Goal: Task Accomplishment & Management: Complete application form

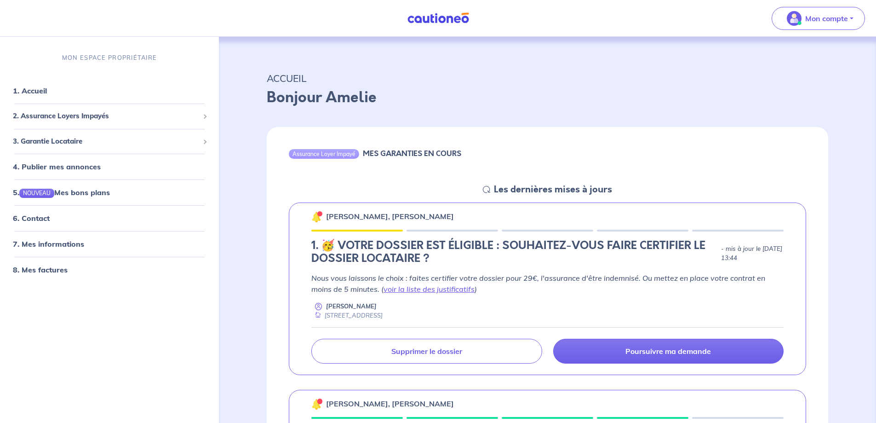
click at [317, 218] on img at bounding box center [316, 216] width 11 height 11
click at [345, 212] on p "[PERSON_NAME], [PERSON_NAME]" at bounding box center [390, 216] width 128 height 11
click at [345, 215] on p "[PERSON_NAME], [PERSON_NAME]" at bounding box center [390, 216] width 128 height 11
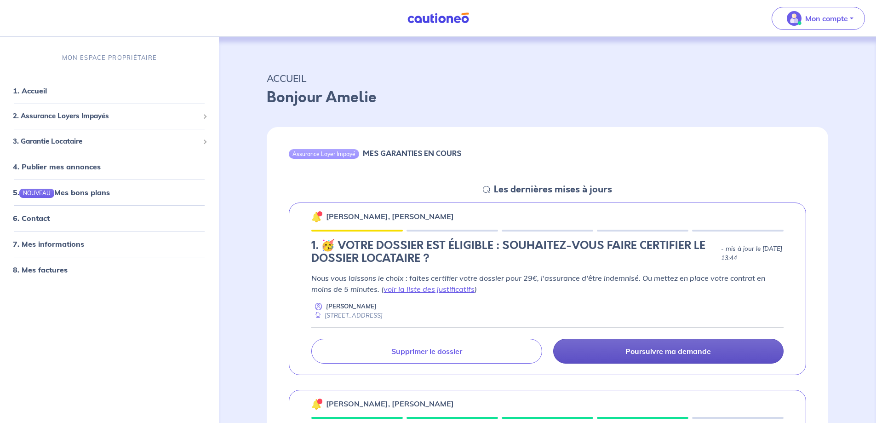
click at [662, 352] on p "Poursuivre ma demande" at bounding box center [668, 350] width 86 height 9
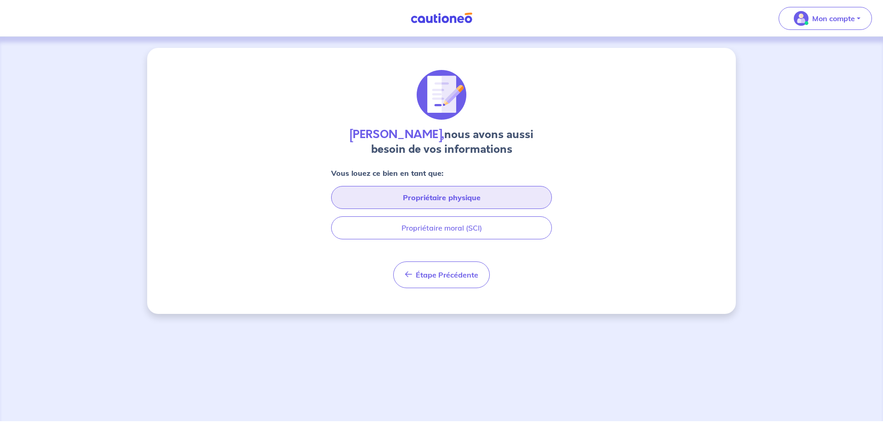
click at [469, 191] on button "Propriétaire physique" at bounding box center [441, 197] width 221 height 23
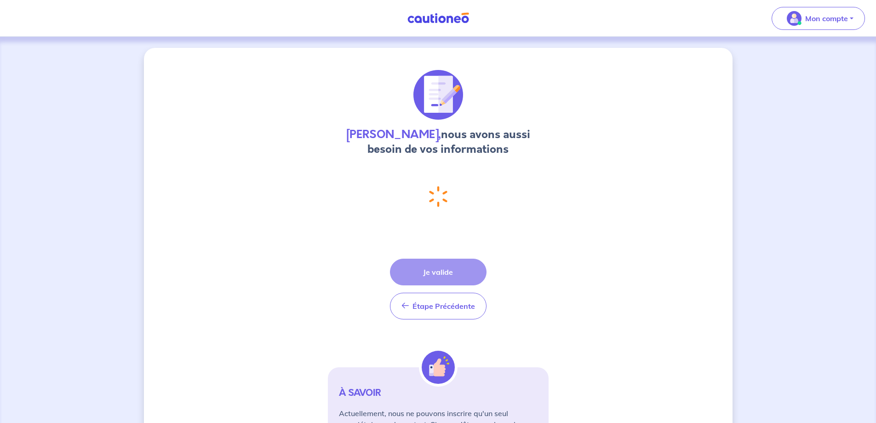
select select "FR"
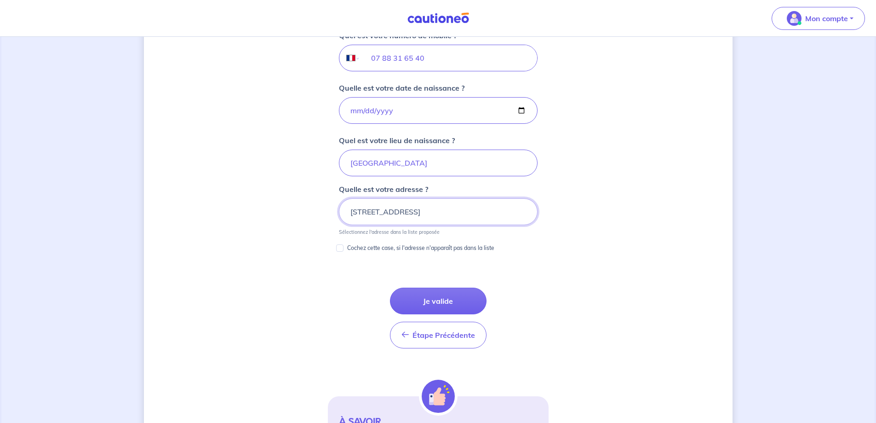
scroll to position [381, 0]
click at [347, 249] on p "Cochez cette case, si l'adresse n'apparaît pas dans la liste" at bounding box center [420, 247] width 147 height 11
click at [343, 249] on input "Cochez cette case, si l'adresse n'apparaît pas dans la liste" at bounding box center [339, 247] width 7 height 7
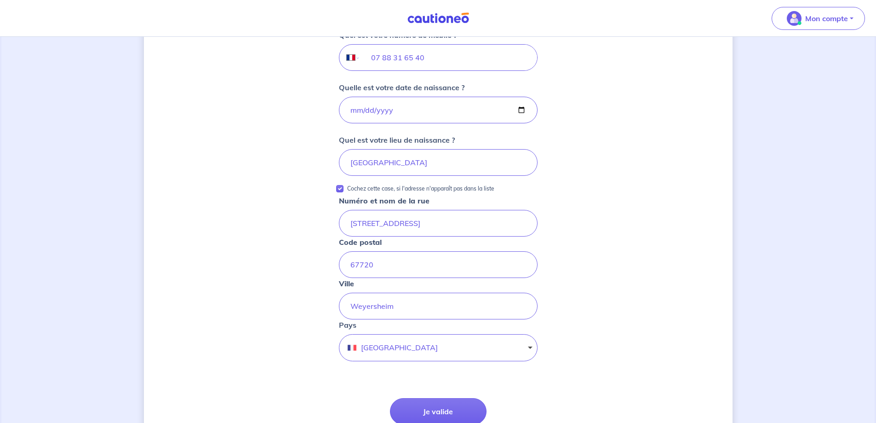
click at [419, 189] on p "Cochez cette case, si l'adresse n'apparaît pas dans la liste" at bounding box center [420, 188] width 147 height 11
click at [343, 189] on input "Cochez cette case, si l'adresse n'apparaît pas dans la liste" at bounding box center [339, 188] width 7 height 7
checkbox input "false"
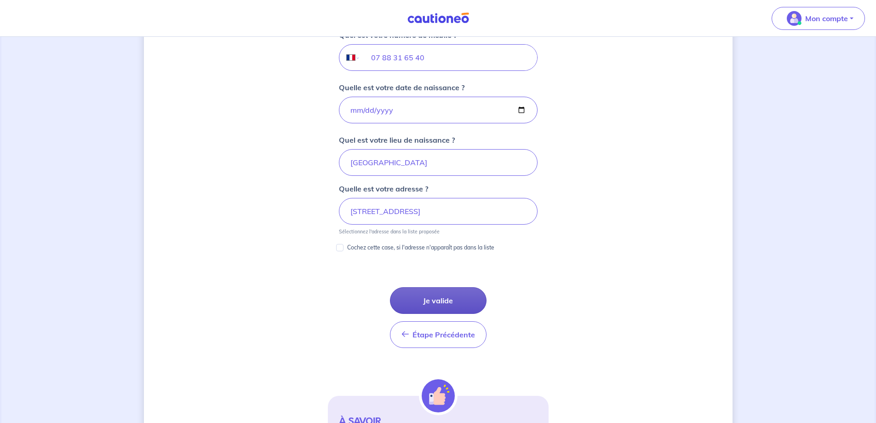
click at [446, 297] on button "Je valide" at bounding box center [438, 300] width 97 height 27
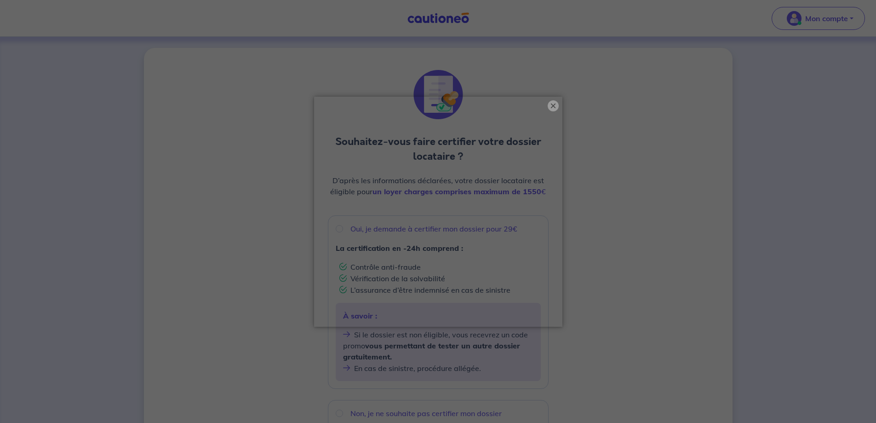
click at [553, 107] on button "×" at bounding box center [553, 105] width 11 height 11
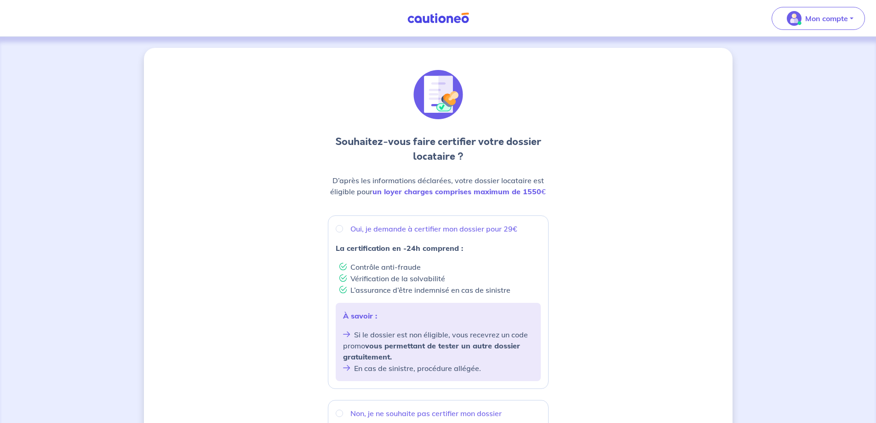
click at [395, 230] on p "Oui, je demande à certifier mon dossier pour 29€" at bounding box center [433, 228] width 167 height 11
click at [343, 230] on input "Oui, je demande à certifier mon dossier pour 29€" at bounding box center [339, 228] width 7 height 7
radio input "true"
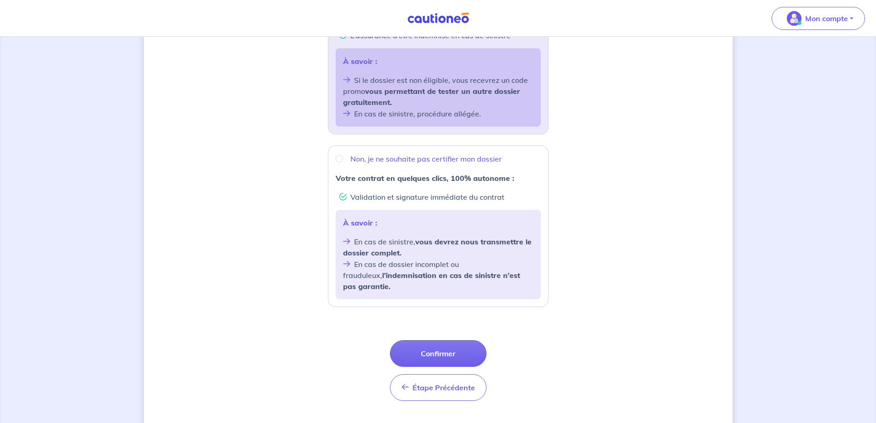
scroll to position [265, 0]
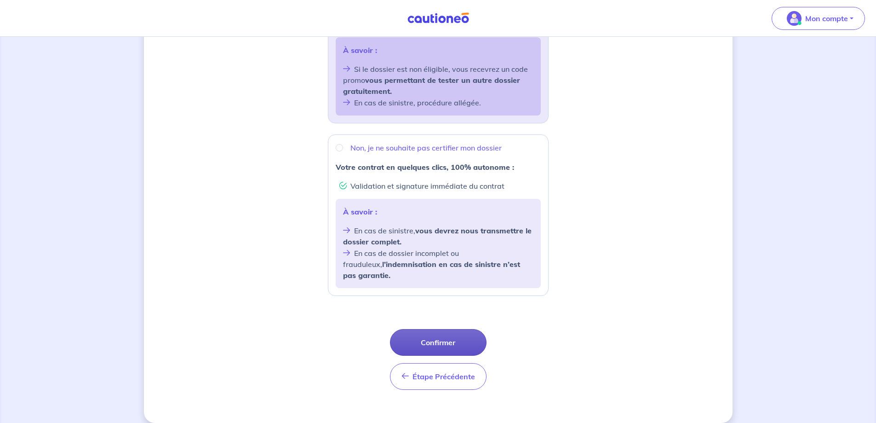
click at [458, 332] on button "Confirmer" at bounding box center [438, 342] width 97 height 27
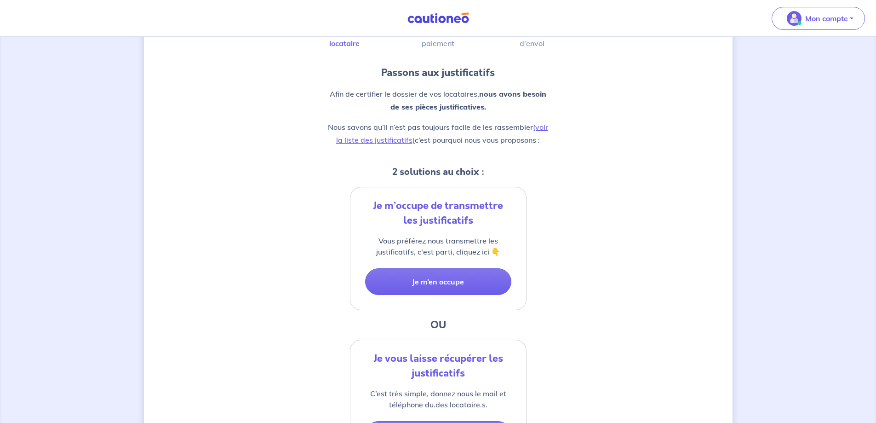
scroll to position [46, 0]
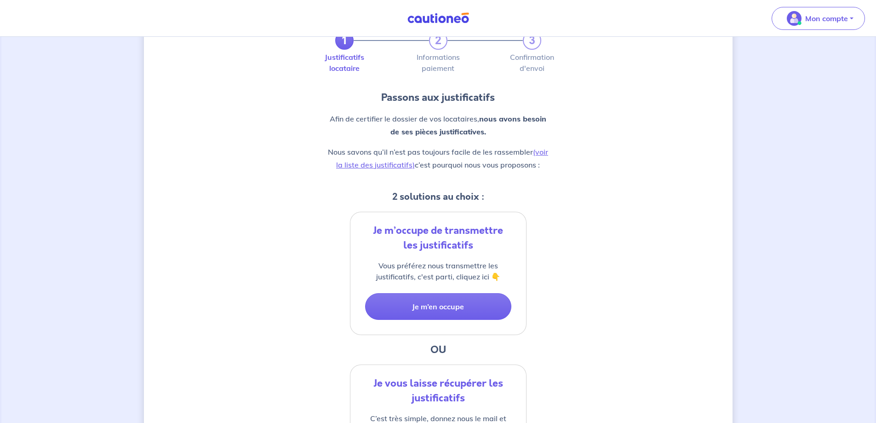
click at [530, 232] on div "1 2 3 Justificatifs locataire Informations paiement Confirmation d'envoi Passon…" at bounding box center [438, 282] width 221 height 516
click at [440, 311] on button "Je m’en occupe" at bounding box center [438, 306] width 146 height 27
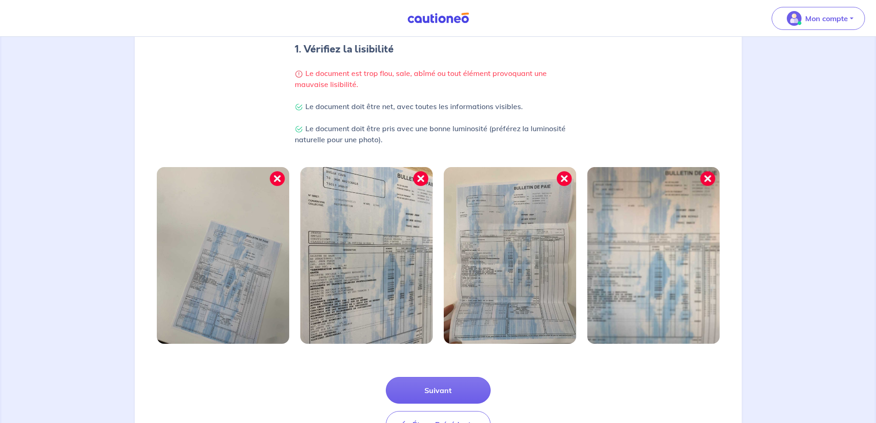
scroll to position [144, 0]
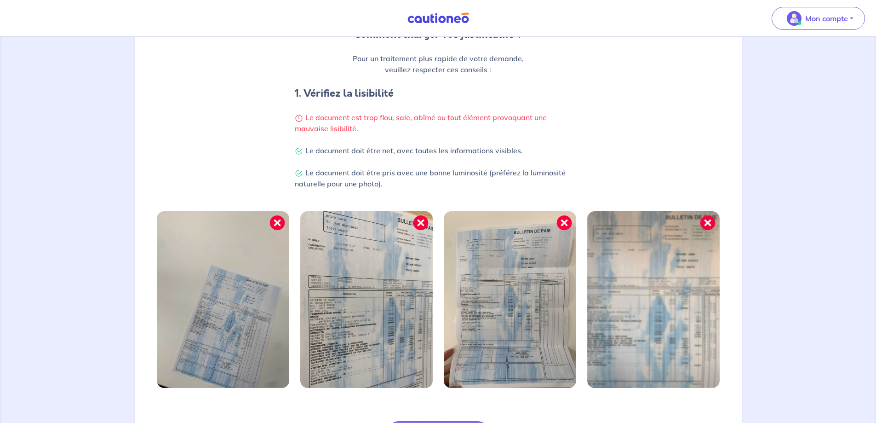
click at [375, 291] on img at bounding box center [366, 299] width 132 height 177
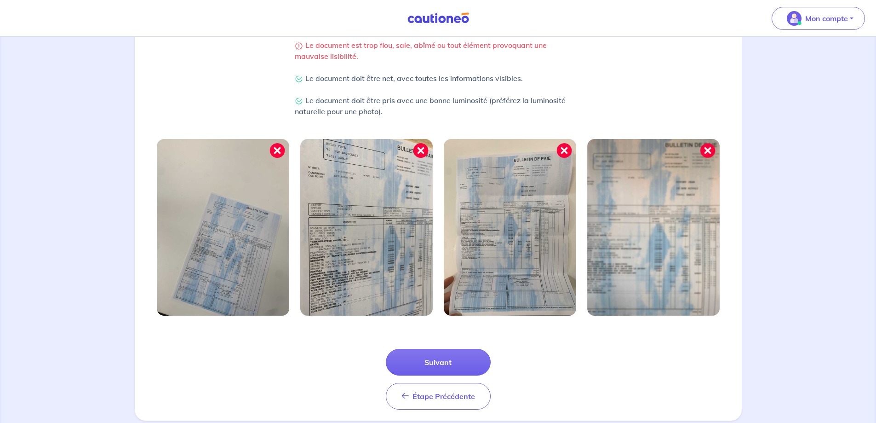
scroll to position [236, 0]
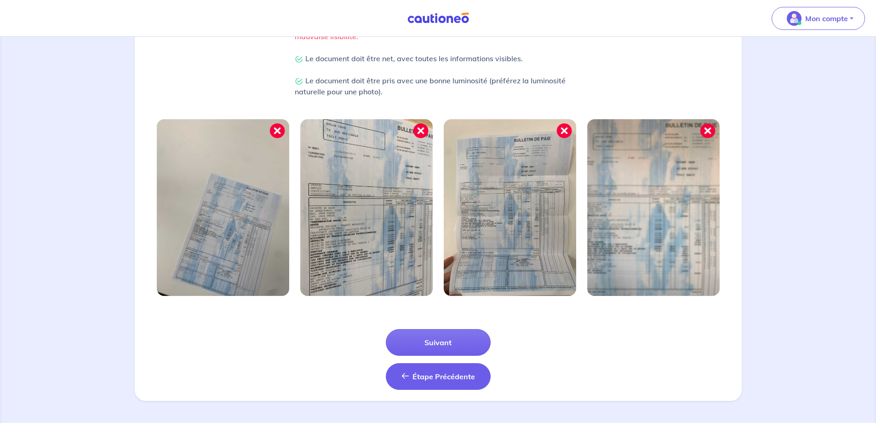
click at [443, 377] on span "Étape Précédente" at bounding box center [443, 376] width 63 height 9
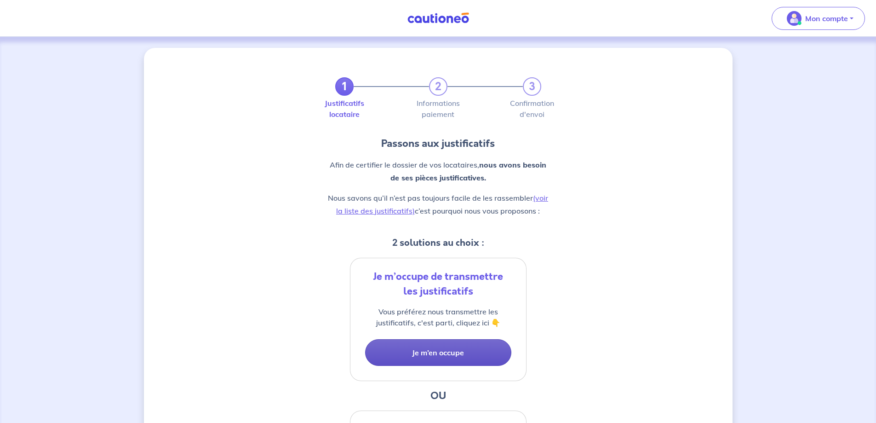
click at [445, 362] on button "Je m’en occupe" at bounding box center [438, 352] width 146 height 27
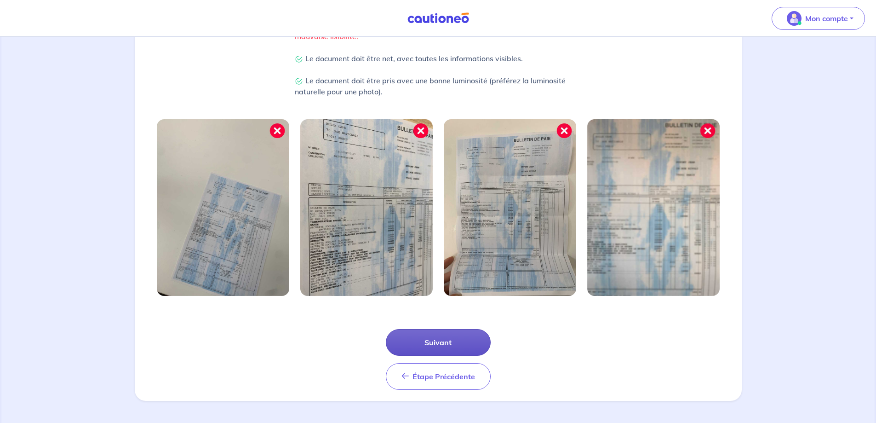
click at [436, 347] on button "Suivant" at bounding box center [438, 342] width 105 height 27
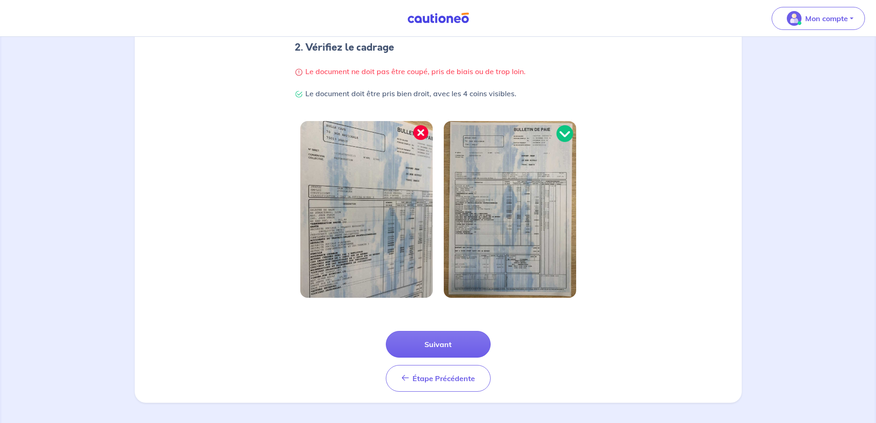
scroll to position [192, 0]
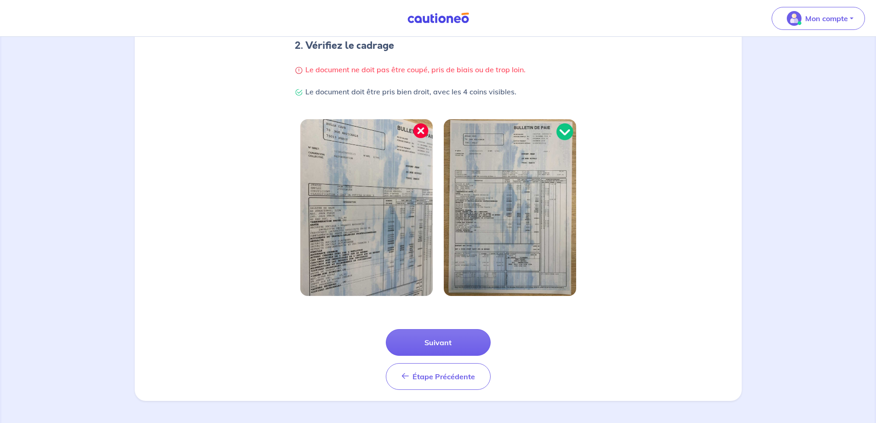
click at [435, 347] on button "Suivant" at bounding box center [438, 342] width 105 height 27
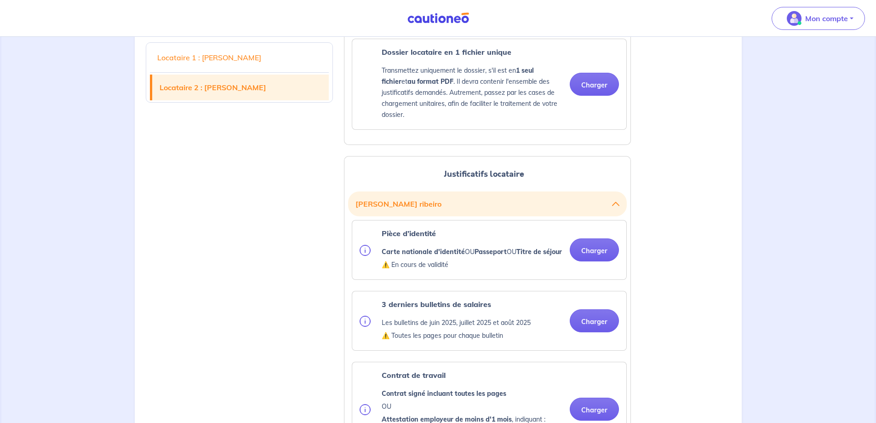
scroll to position [828, 0]
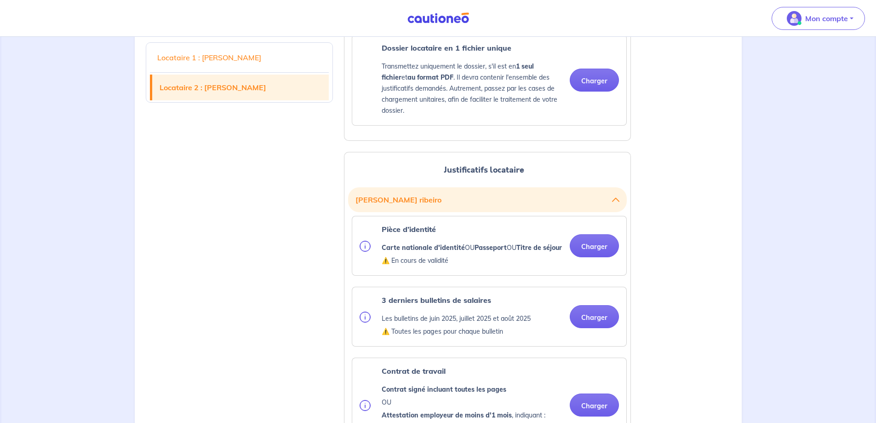
click at [420, 266] on p "⚠️ En cours de validité" at bounding box center [472, 260] width 180 height 11
click at [387, 266] on p "⚠️ En cours de validité" at bounding box center [472, 260] width 180 height 11
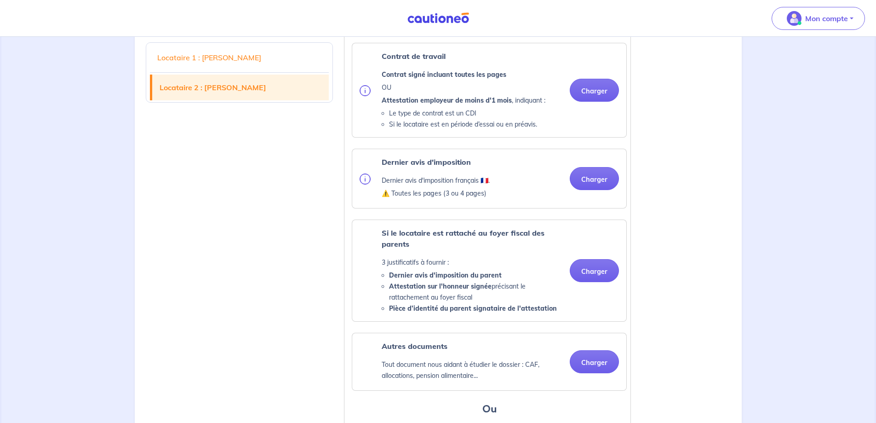
scroll to position [1150, 0]
